Goal: Task Accomplishment & Management: Manage account settings

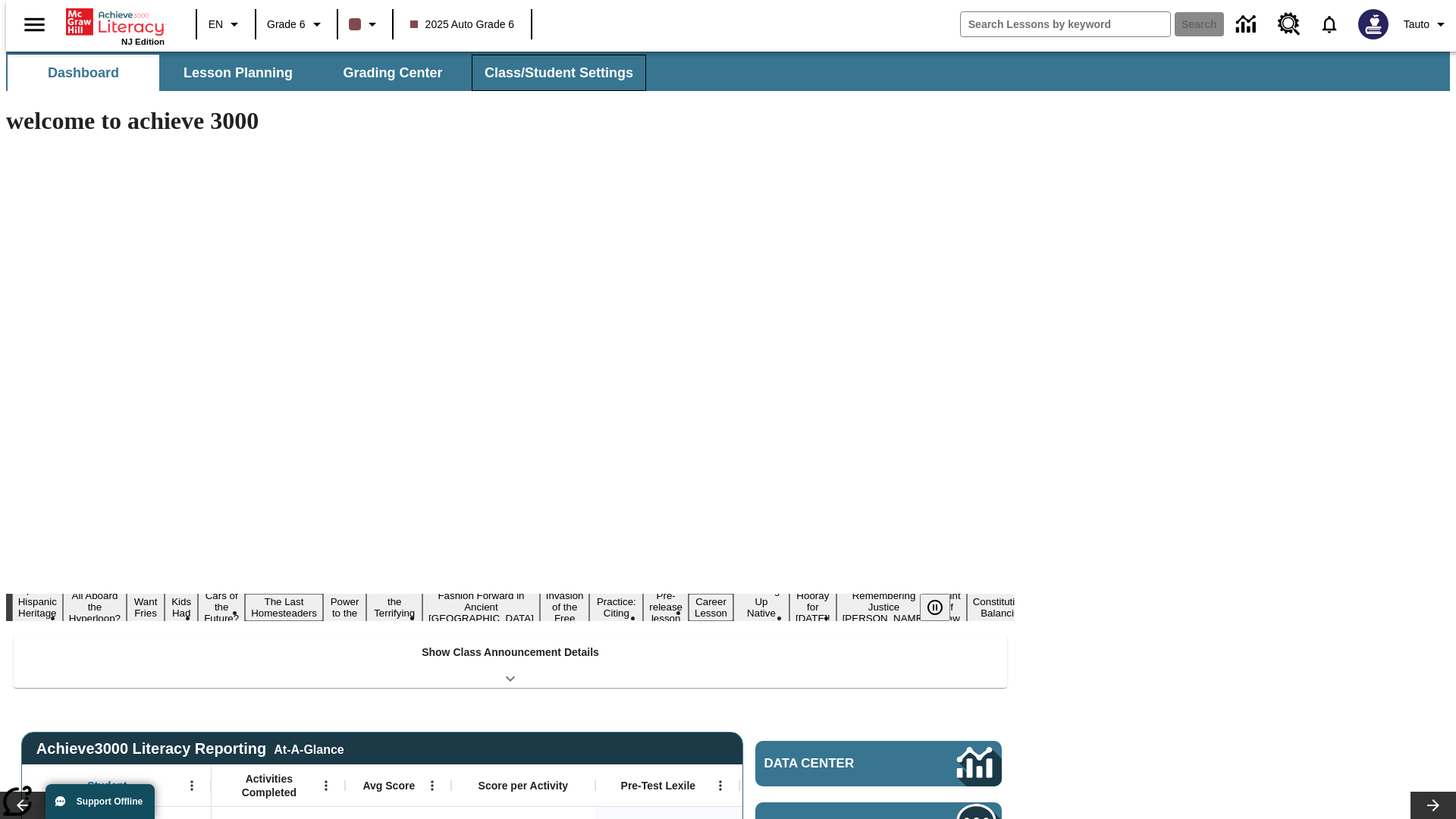
click at [551, 73] on button "Class/Student Settings" at bounding box center [559, 72] width 174 height 36
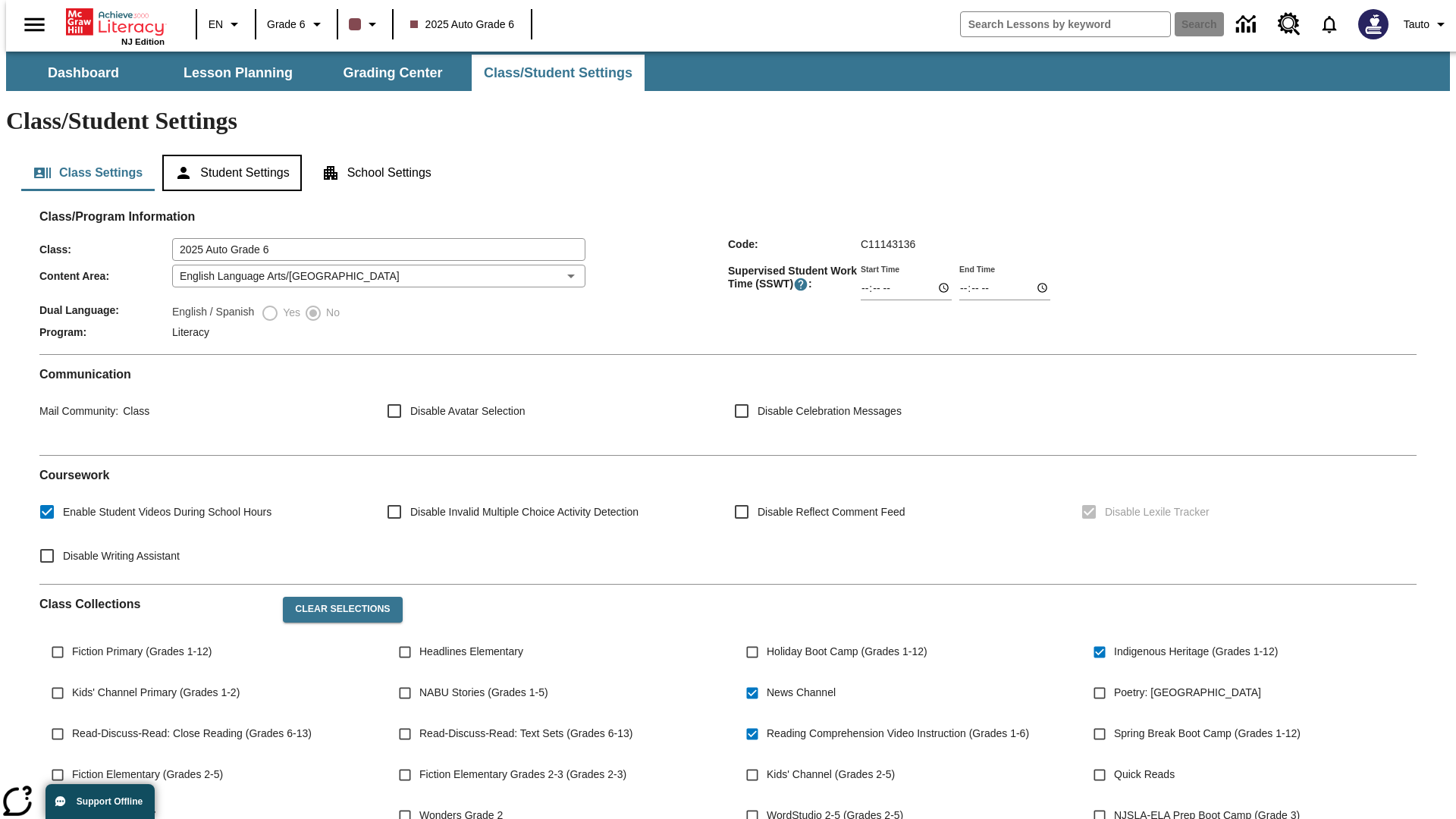
click at [228, 155] on button "Student Settings" at bounding box center [232, 173] width 139 height 36
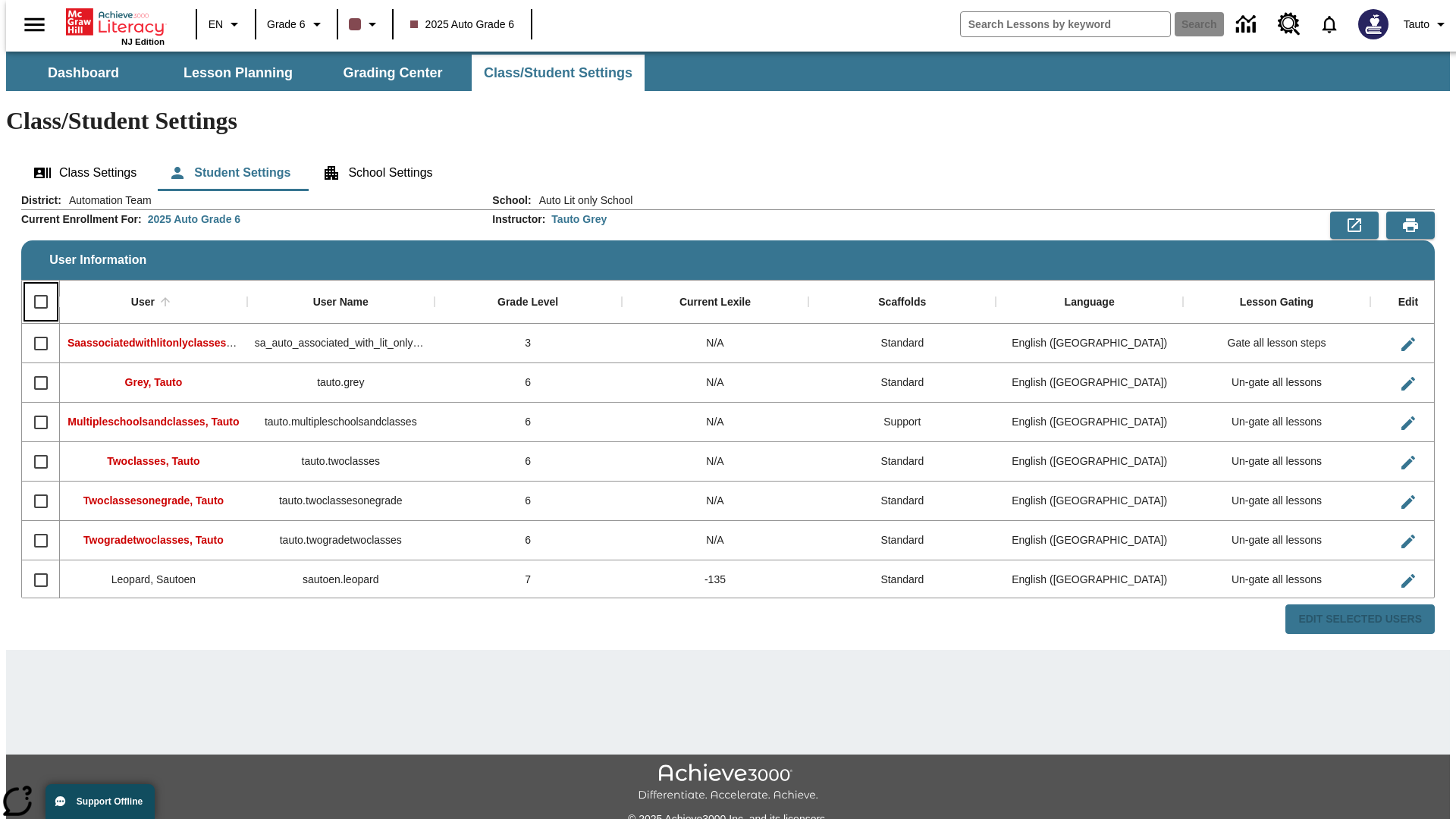
click at [34, 286] on input "Select all rows" at bounding box center [41, 301] width 32 height 32
checkbox input "true"
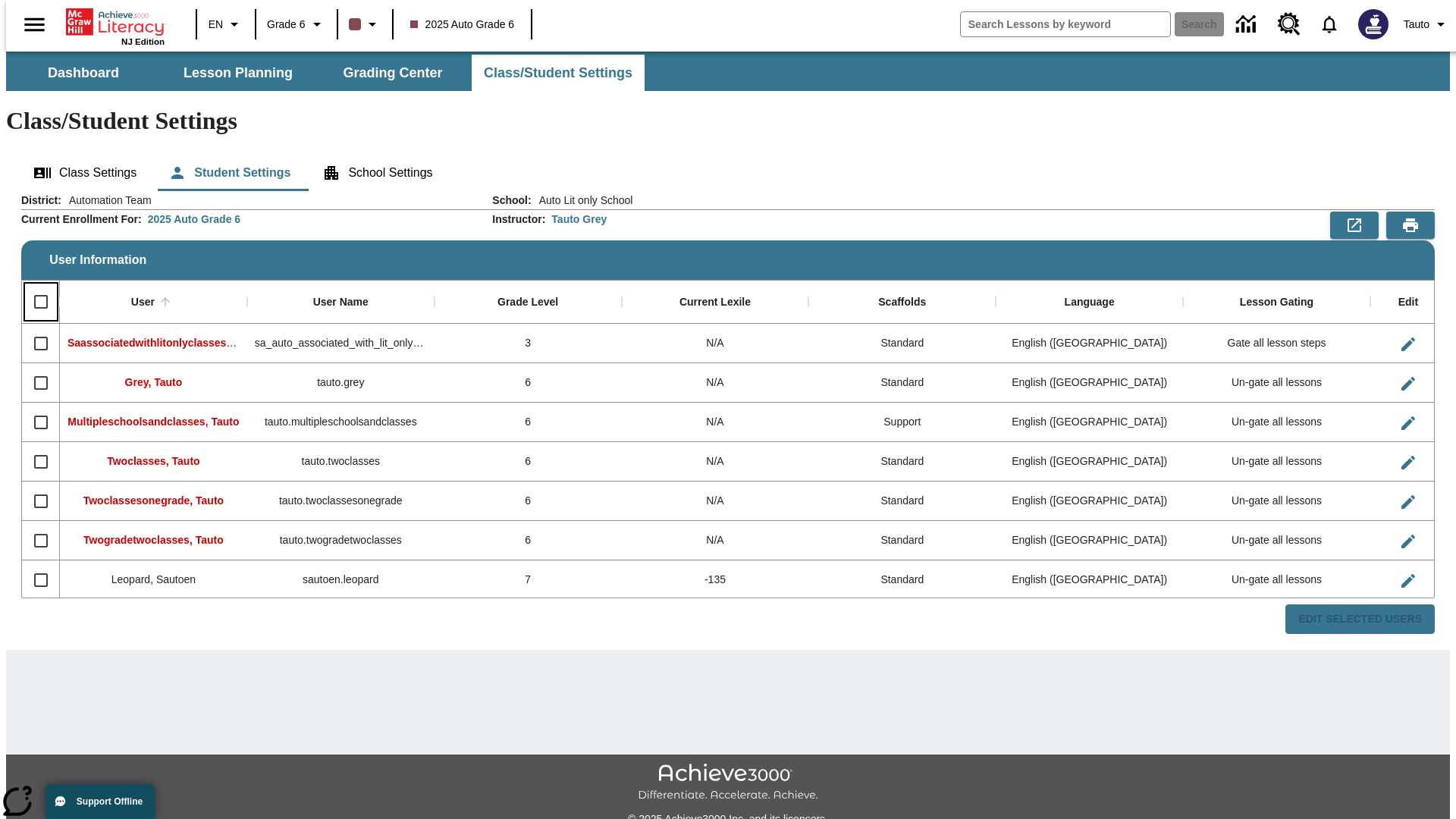
checkbox input "true"
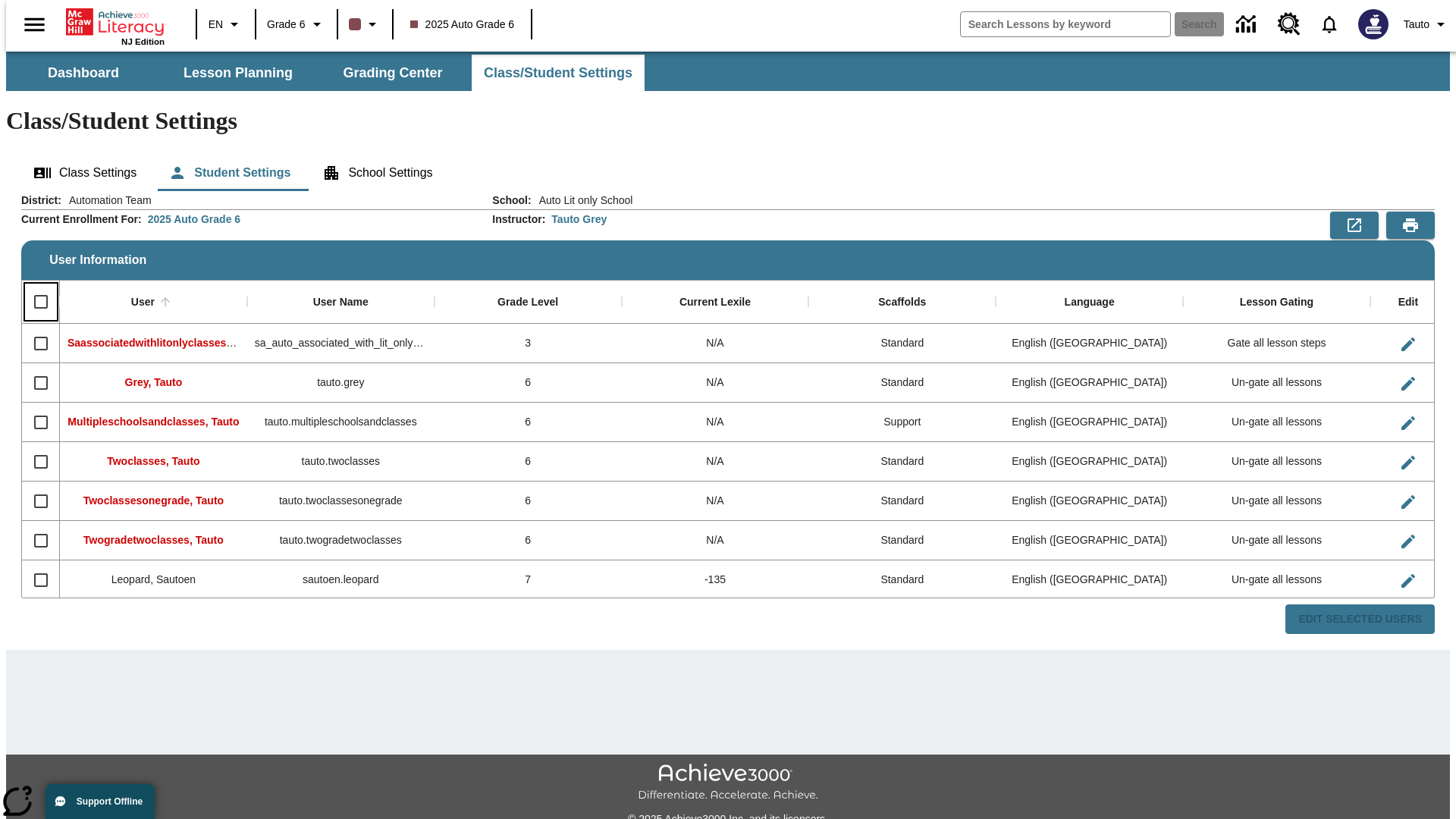
checkbox input "true"
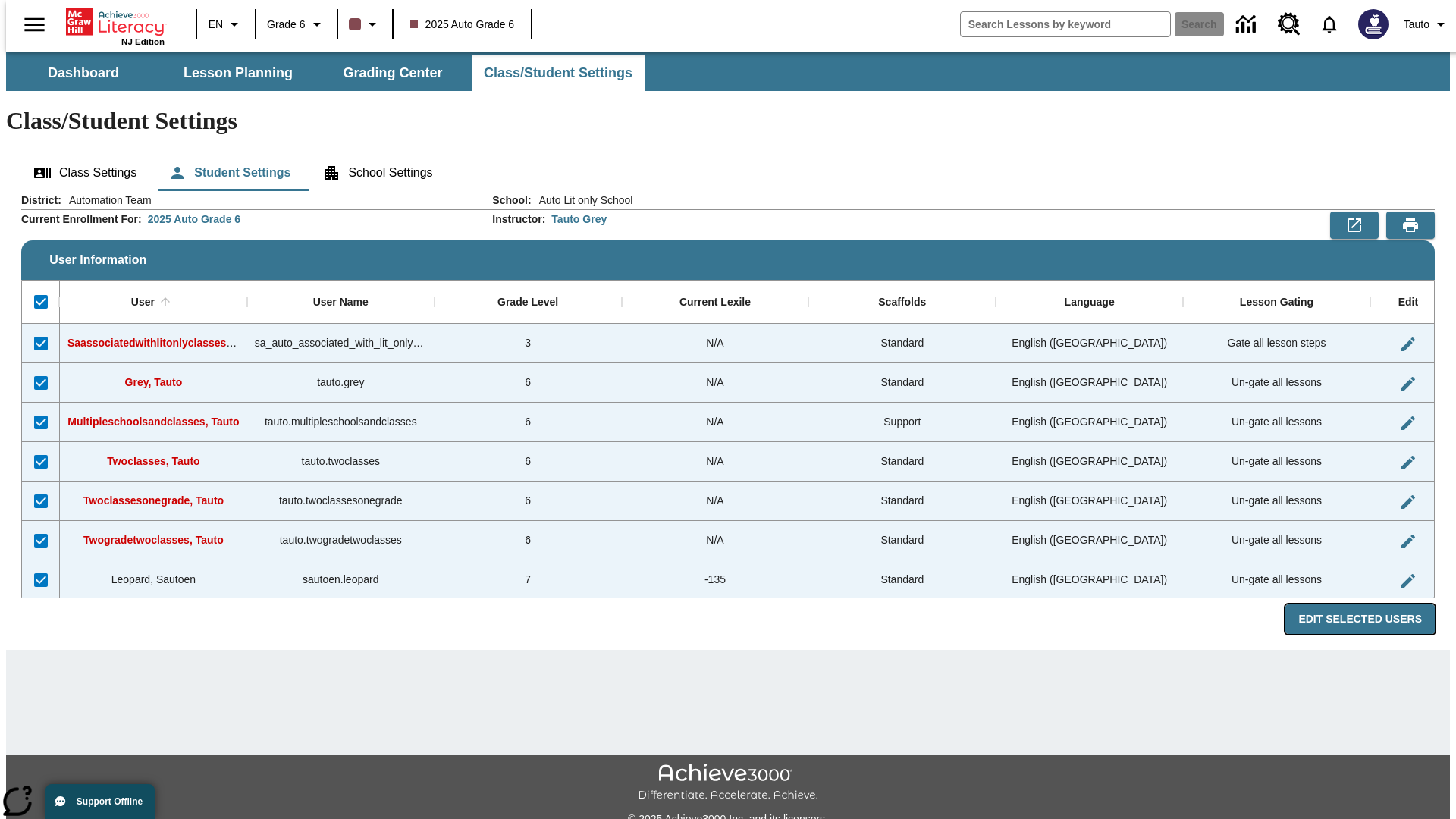
click at [1373, 605] on button "Edit Selected Users" at bounding box center [1360, 620] width 149 height 30
